Goal: Task Accomplishment & Management: Manage account settings

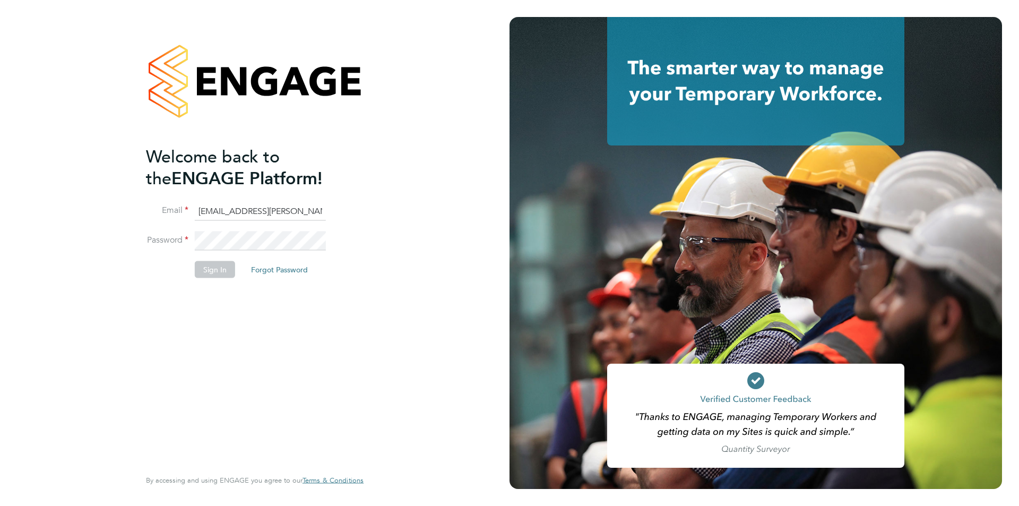
click at [264, 205] on input "edyta.marchant@bhafc.co.uk" at bounding box center [260, 211] width 131 height 19
type input "edyta.marchant@brightonandhovealbion.com"
click at [214, 270] on button "Sign In" at bounding box center [215, 269] width 40 height 17
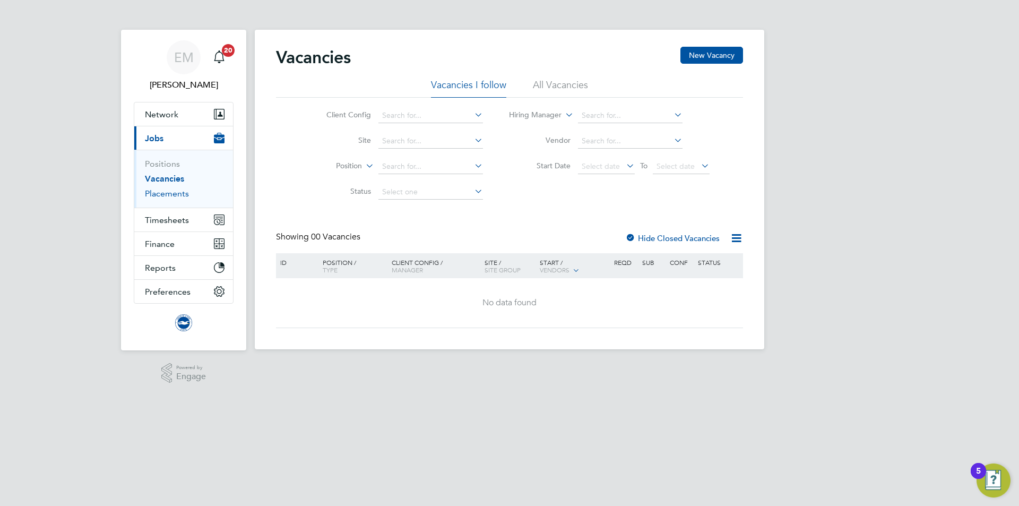
click at [182, 198] on link "Placements" at bounding box center [167, 193] width 44 height 10
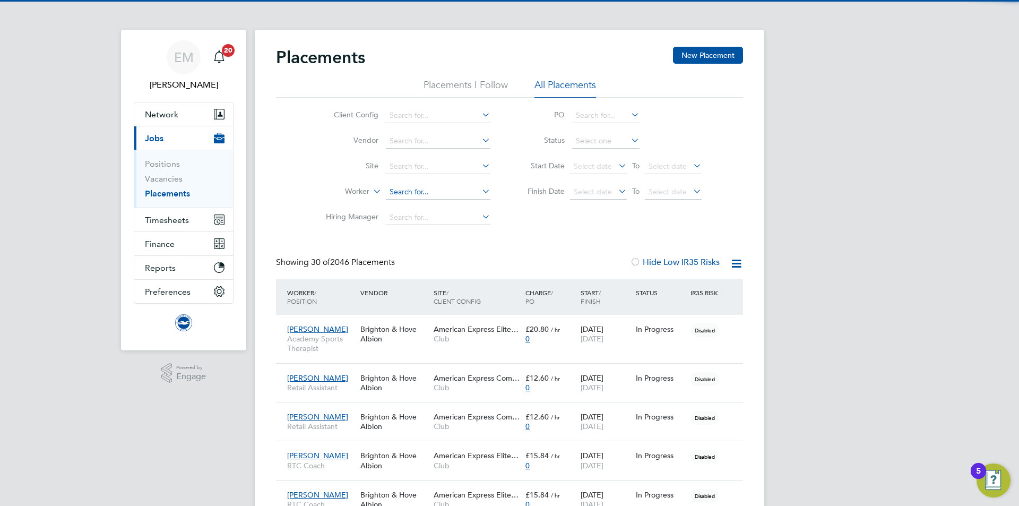
click at [416, 193] on input at bounding box center [438, 192] width 105 height 15
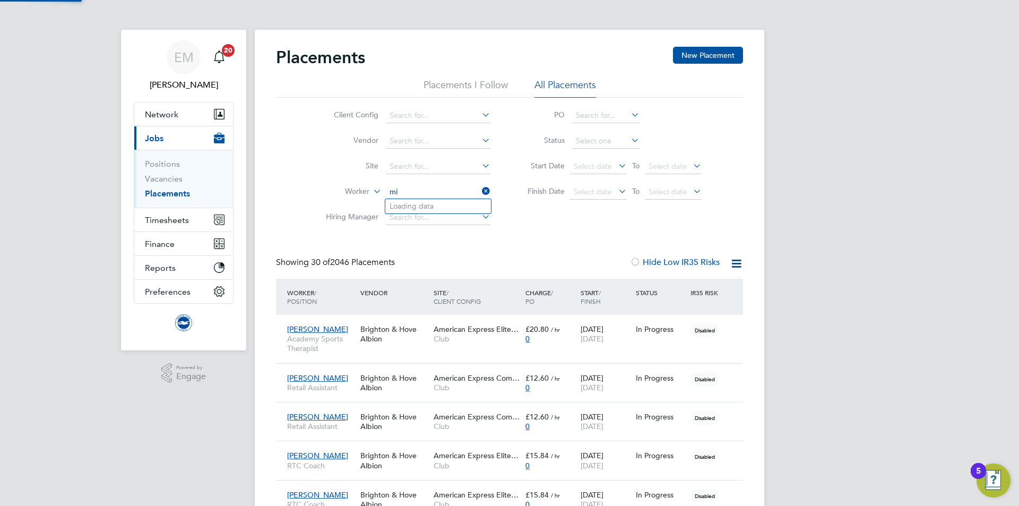
type input "m"
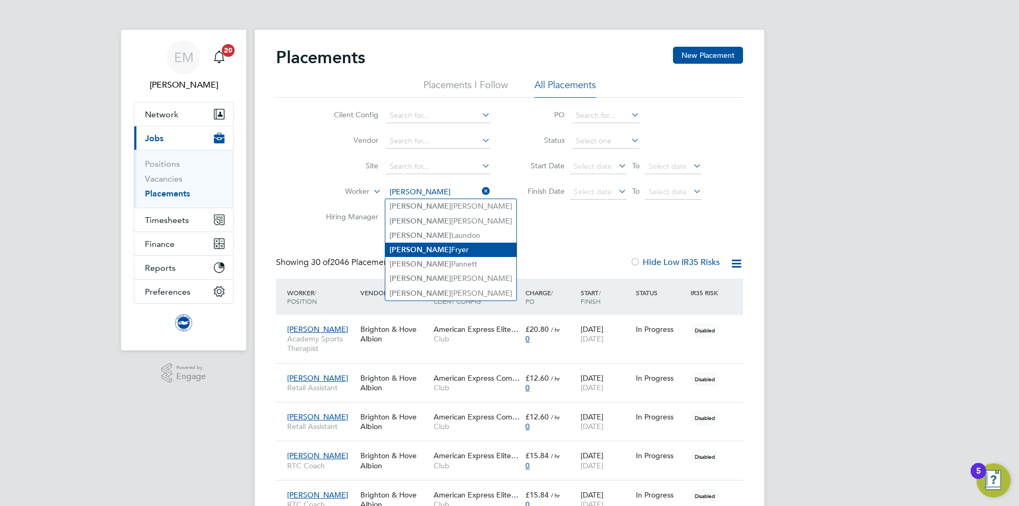
click at [434, 250] on li "[PERSON_NAME]" at bounding box center [450, 250] width 131 height 14
type input "[PERSON_NAME]"
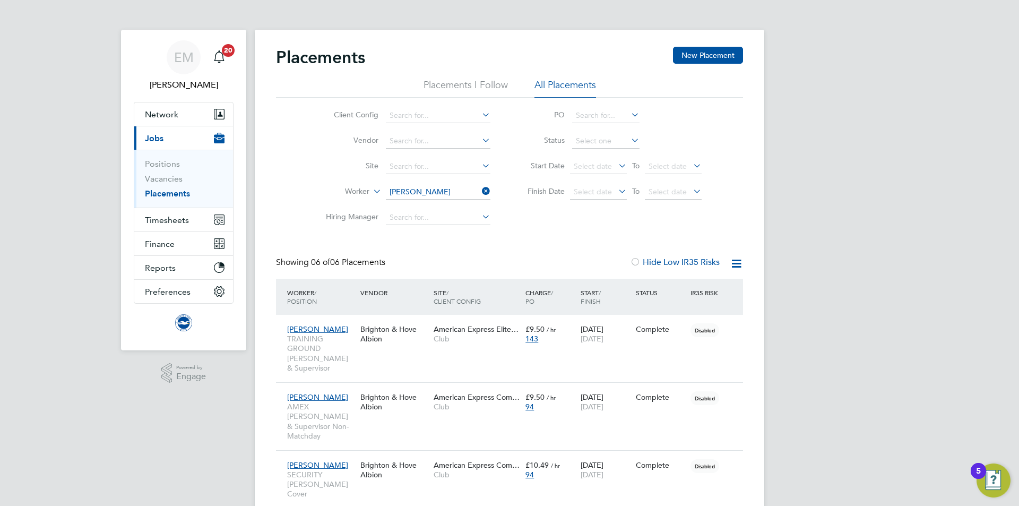
click at [352, 193] on label "Worker" at bounding box center [338, 191] width 61 height 11
click at [352, 216] on li "Position" at bounding box center [337, 218] width 66 height 14
click at [432, 109] on input at bounding box center [438, 115] width 105 height 15
click at [425, 130] on li "Club" at bounding box center [438, 130] width 106 height 14
type input "Club"
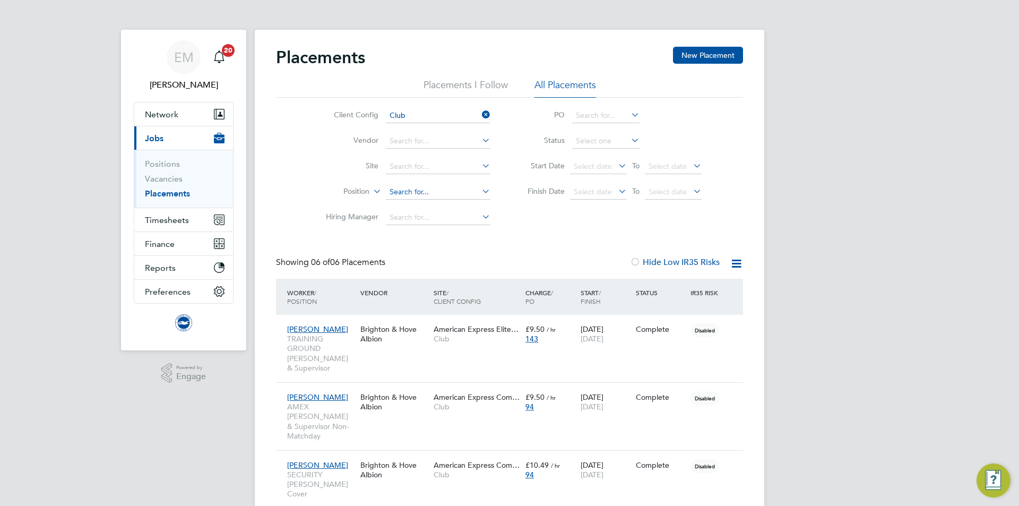
click at [423, 185] on input at bounding box center [438, 192] width 105 height 15
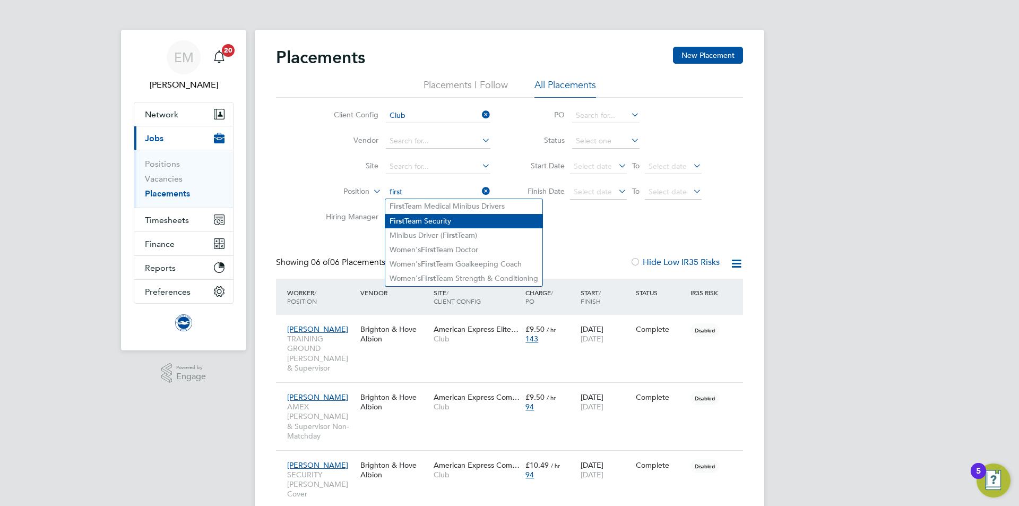
click at [435, 214] on li "First Team Security" at bounding box center [463, 221] width 157 height 14
type input "First Team Security"
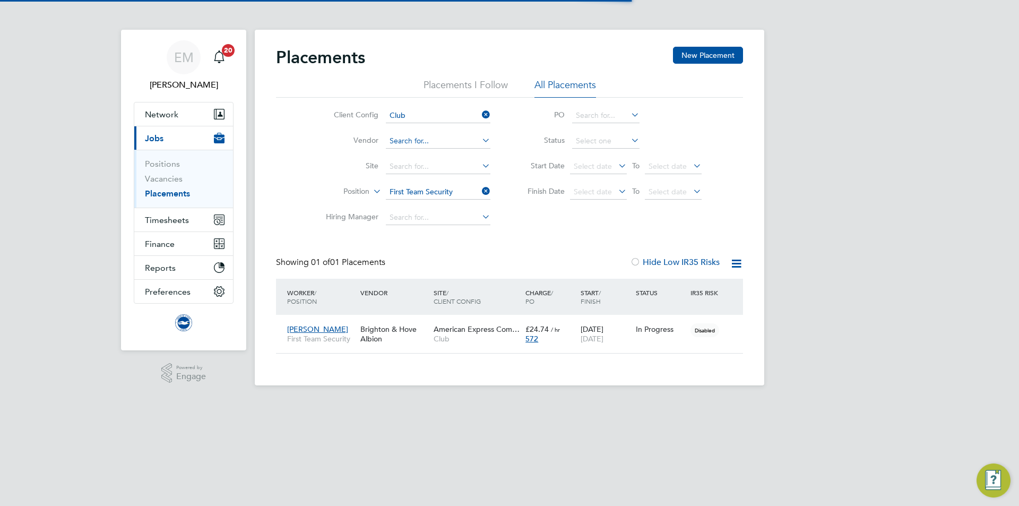
scroll to position [10, 50]
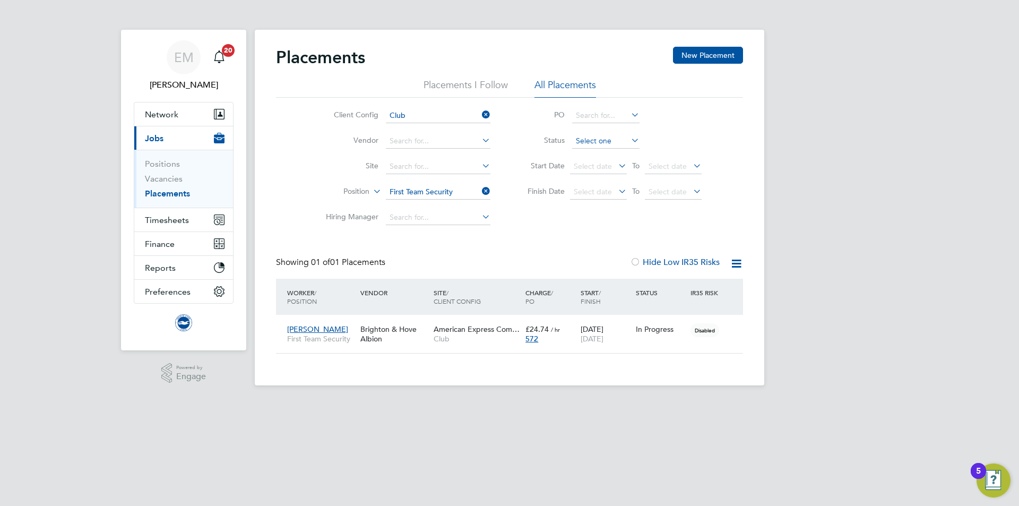
click at [598, 136] on input at bounding box center [605, 141] width 67 height 15
click at [595, 153] on li "Active" at bounding box center [606, 156] width 68 height 14
type input "Active"
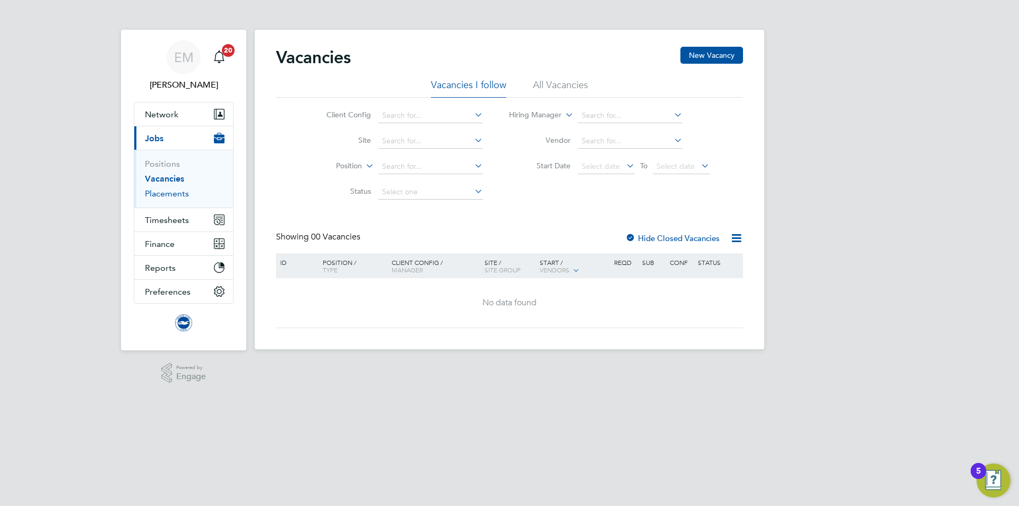
click at [154, 193] on link "Placements" at bounding box center [167, 193] width 44 height 10
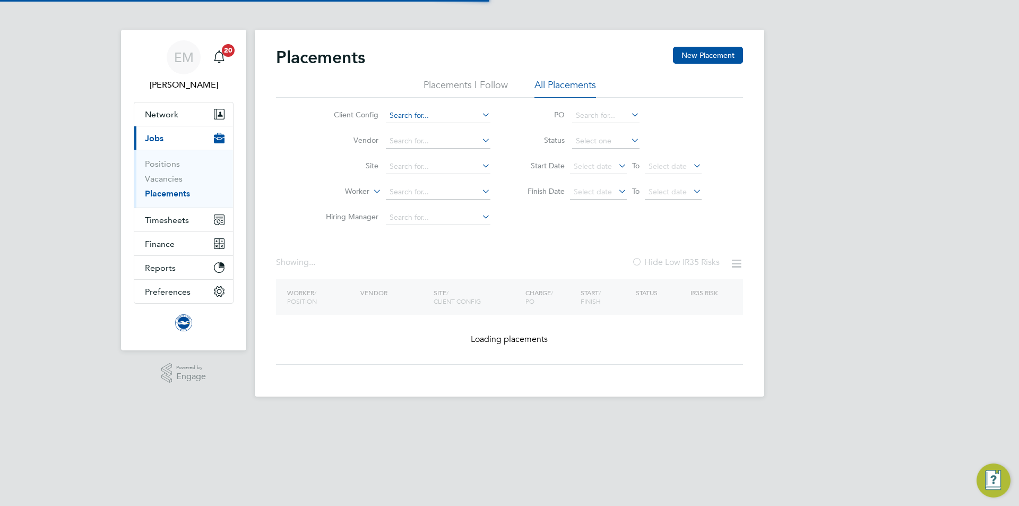
click at [404, 118] on input at bounding box center [438, 115] width 105 height 15
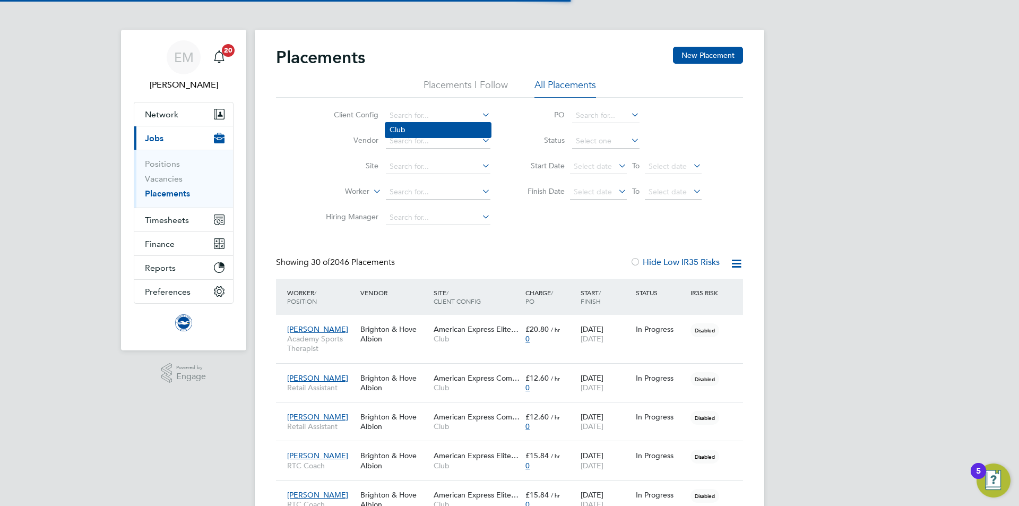
click at [404, 127] on li "Club" at bounding box center [438, 130] width 106 height 14
type input "Club"
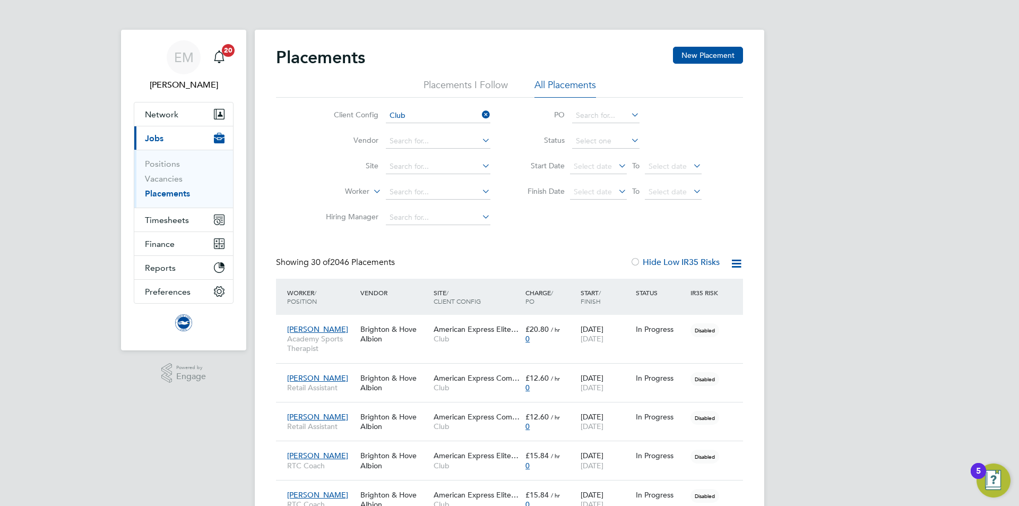
click at [357, 192] on label "Worker" at bounding box center [338, 191] width 61 height 11
drag, startPoint x: 344, startPoint y: 213, endPoint x: 356, endPoint y: 212, distance: 11.8
click at [344, 214] on li "Position" at bounding box center [337, 218] width 66 height 14
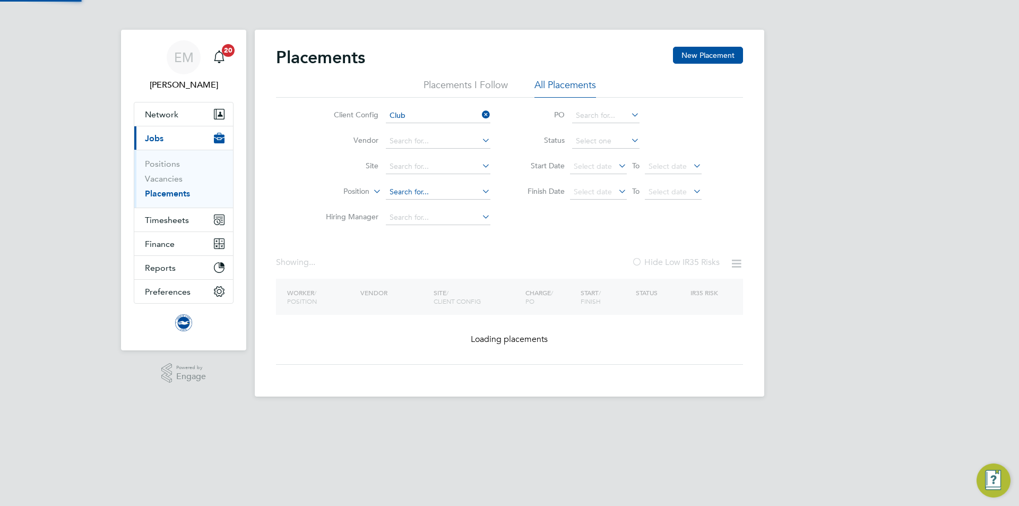
click at [401, 190] on input at bounding box center [438, 192] width 105 height 15
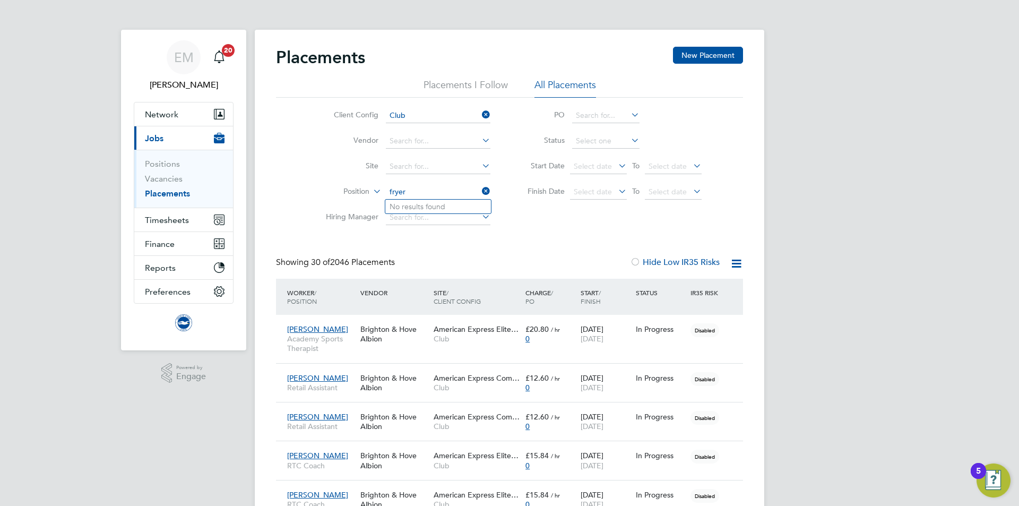
type input "fryer"
click at [410, 191] on input at bounding box center [438, 192] width 105 height 15
drag, startPoint x: 413, startPoint y: 191, endPoint x: 383, endPoint y: 190, distance: 30.3
click at [383, 190] on li "Position kevin" at bounding box center [404, 191] width 200 height 25
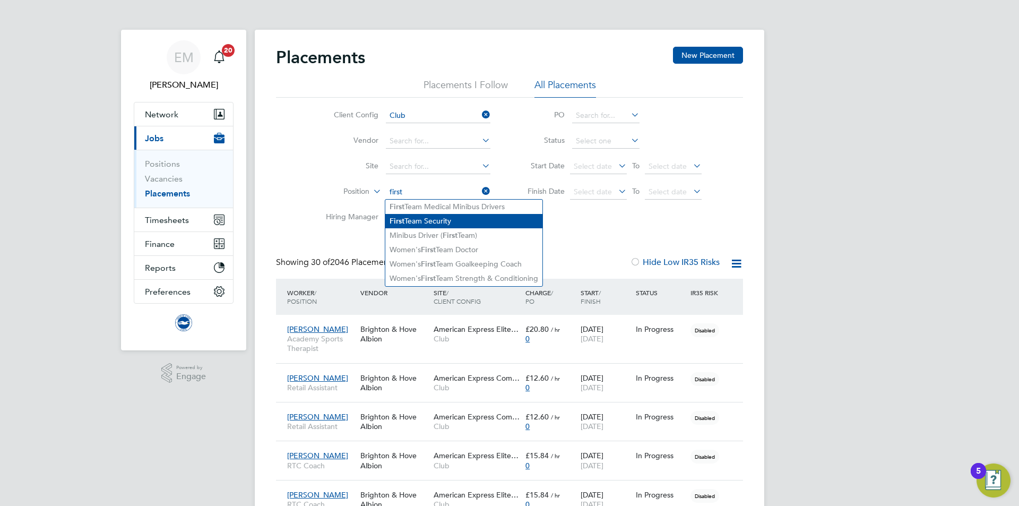
click at [419, 219] on li "First Team Security" at bounding box center [463, 221] width 157 height 14
type input "First Team Security"
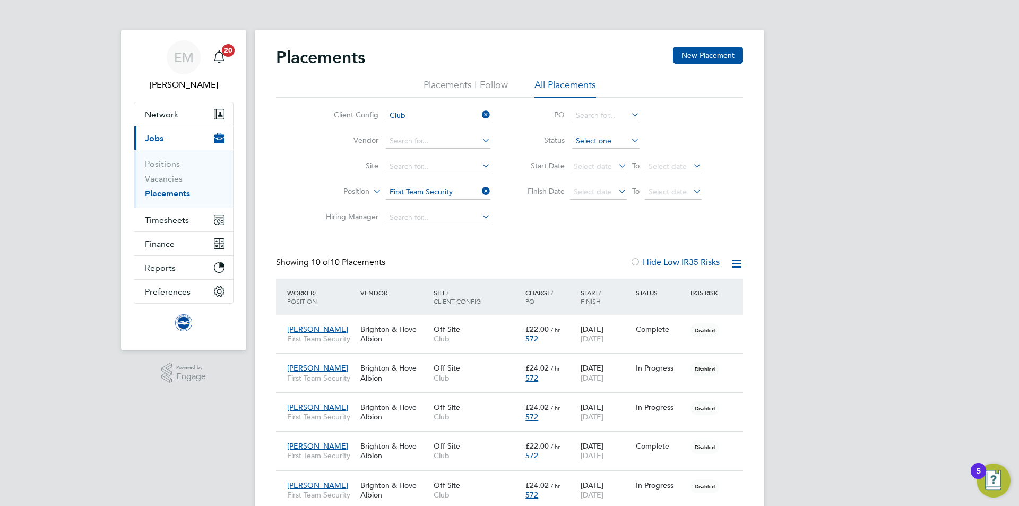
click at [601, 144] on input at bounding box center [605, 141] width 67 height 15
click at [602, 159] on li "Active" at bounding box center [606, 156] width 68 height 14
type input "Active"
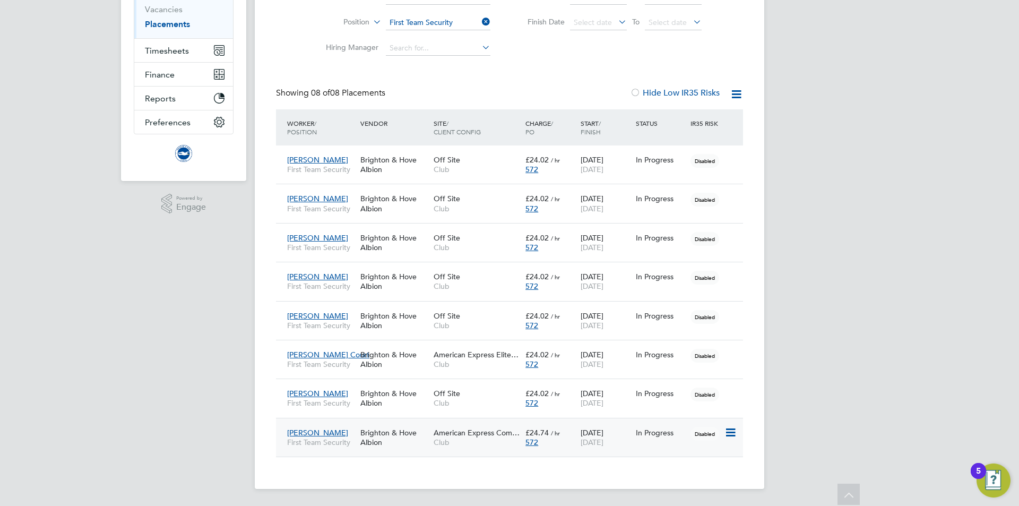
click at [484, 450] on div "American Express Com… Club" at bounding box center [477, 438] width 92 height 30
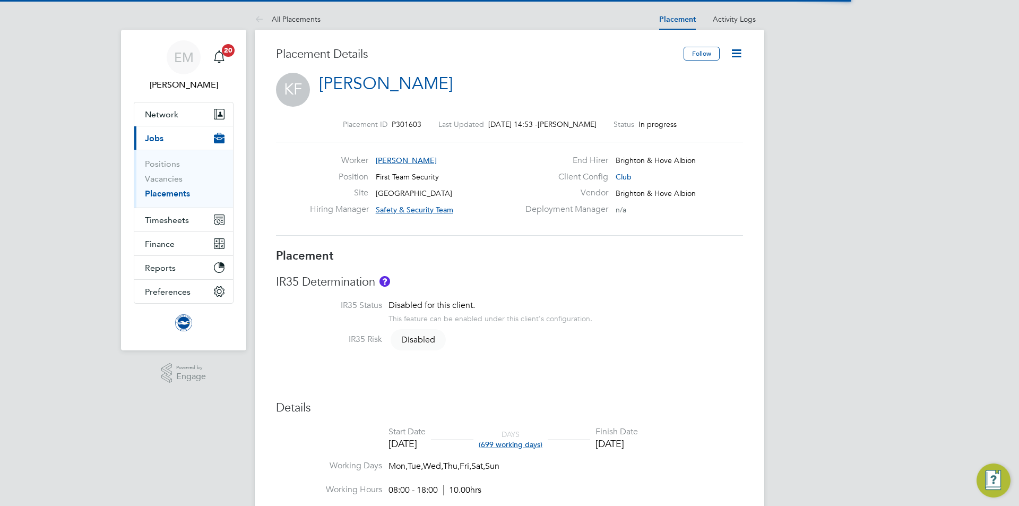
click at [736, 56] on icon at bounding box center [736, 53] width 13 height 13
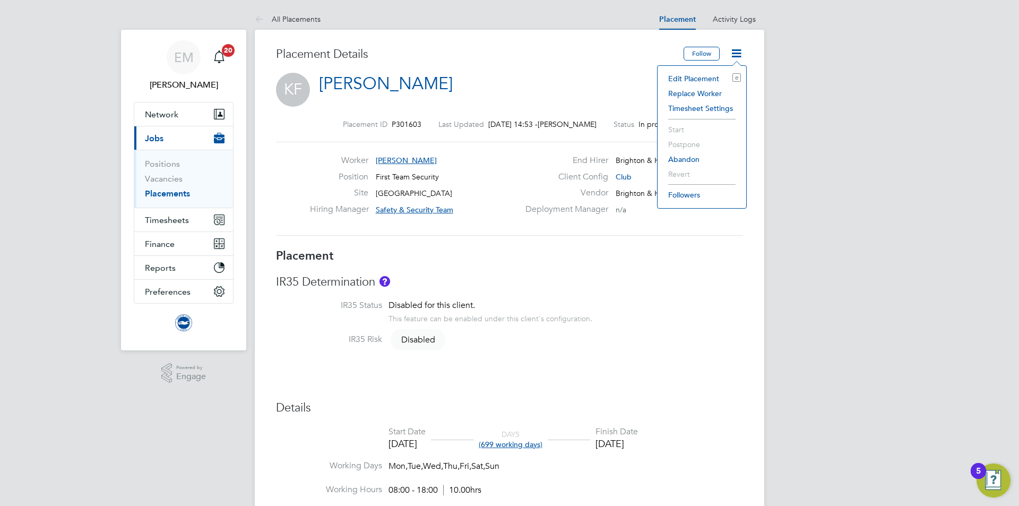
click at [696, 75] on li "Edit Placement e" at bounding box center [702, 78] width 78 height 15
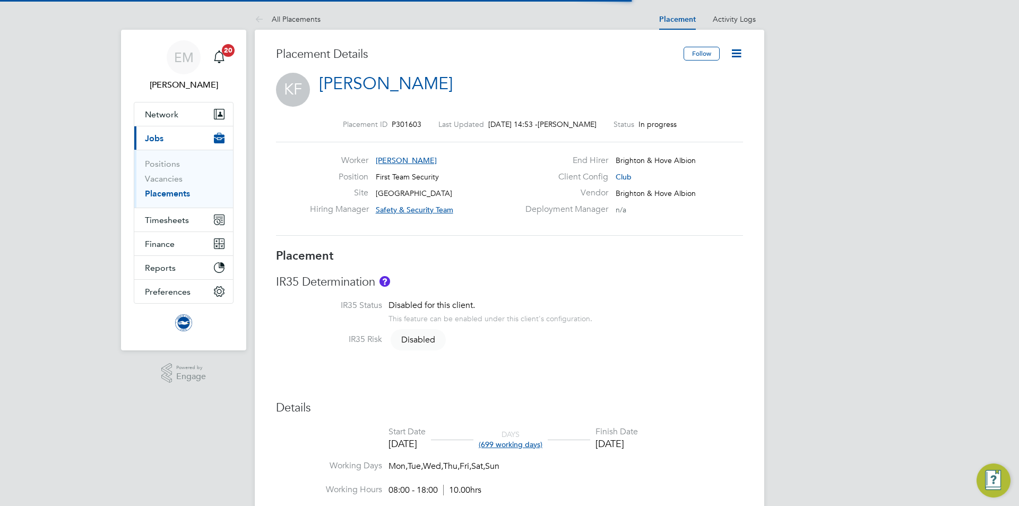
scroll to position [5, 5]
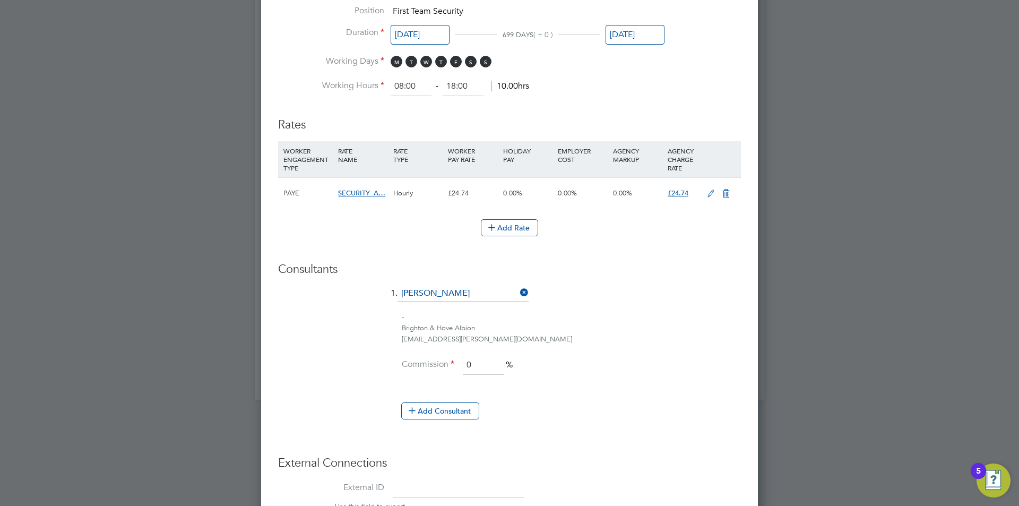
click at [712, 195] on icon at bounding box center [711, 194] width 13 height 8
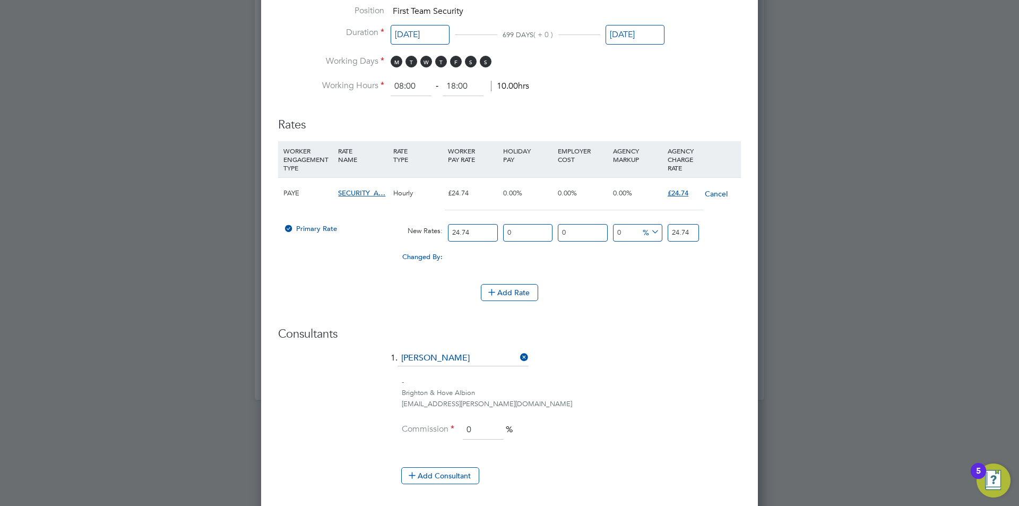
click at [477, 232] on input "24.74" at bounding box center [472, 233] width 49 height 18
type input "24.7"
type input "24"
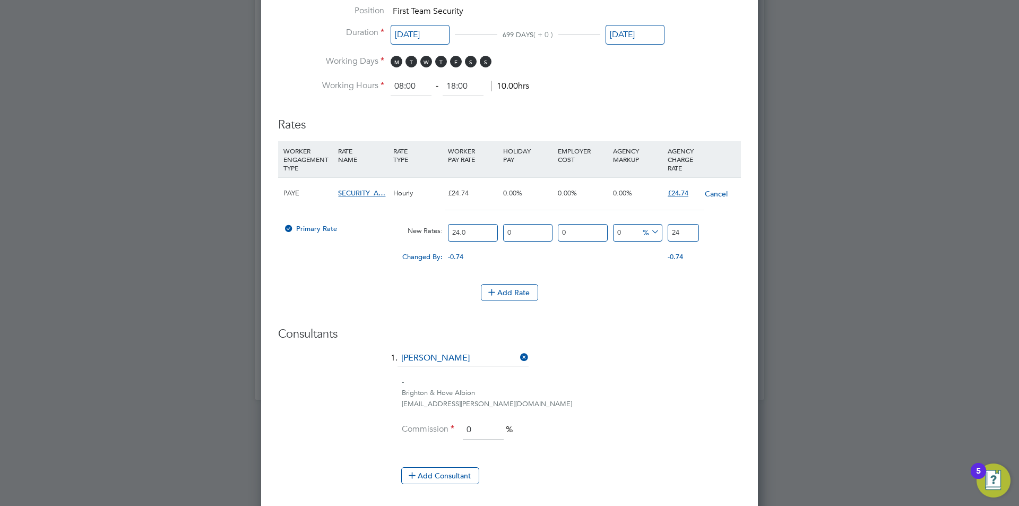
type input "24.02"
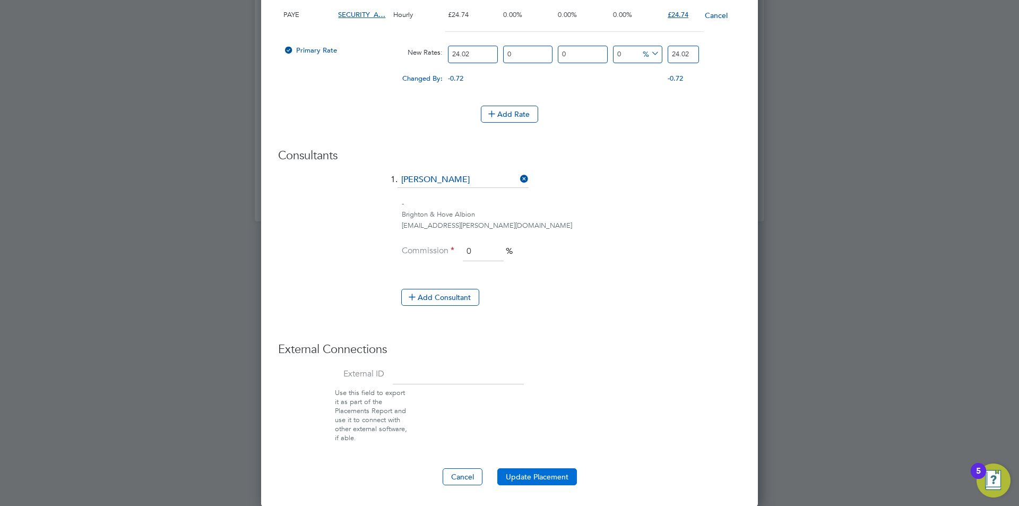
type input "24.02"
click at [533, 478] on button "Update Placement" at bounding box center [538, 476] width 80 height 17
